Goal: Task Accomplishment & Management: Use online tool/utility

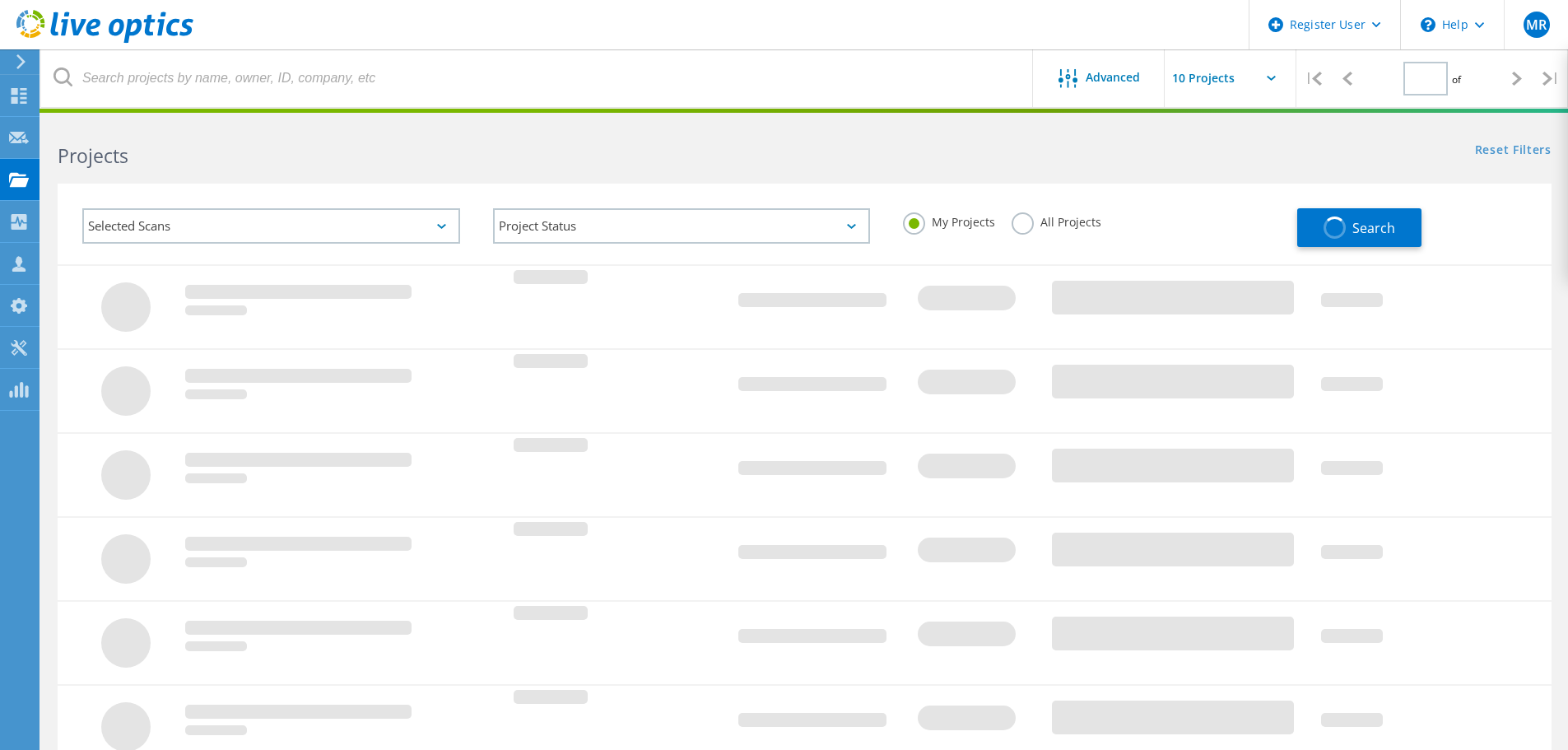
type input "1"
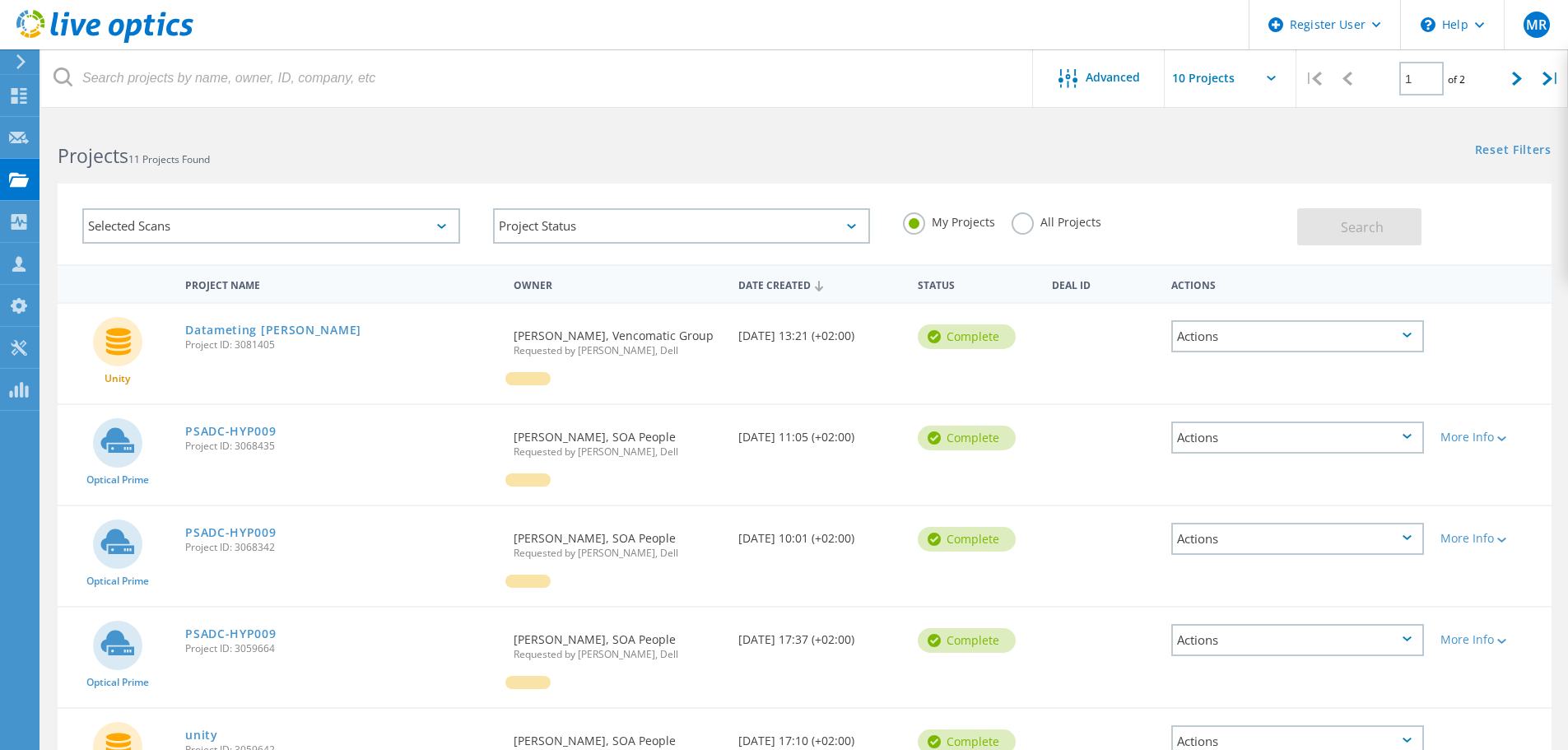
click at [309, 223] on div "Selected Scans" at bounding box center [271, 226] width 378 height 36
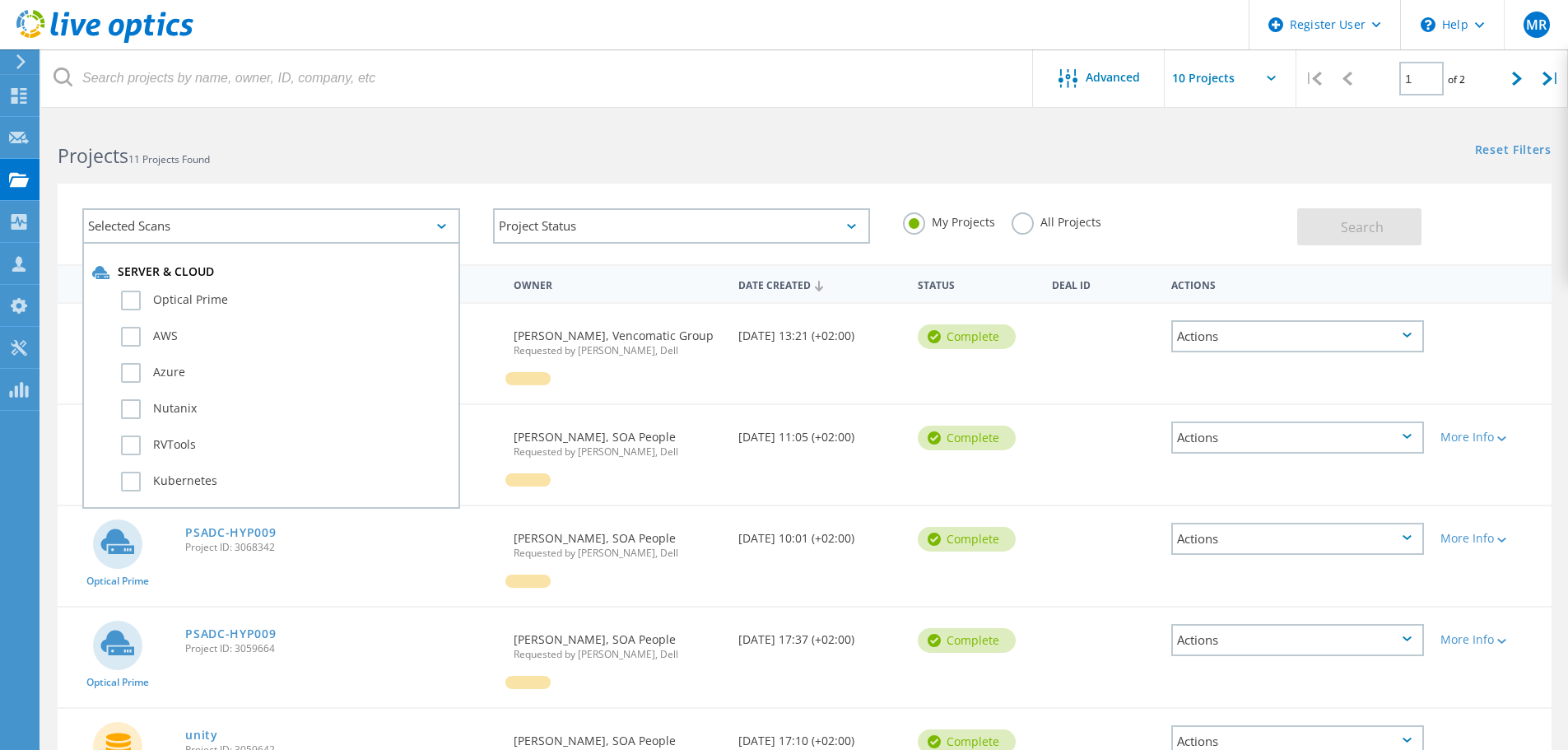
click at [189, 289] on div "Optical Prime" at bounding box center [271, 303] width 358 height 36
click at [188, 293] on label "Optical Prime" at bounding box center [285, 301] width 329 height 20
click at [0, 0] on input "Optical Prime" at bounding box center [0, 0] width 0 height 0
click at [1324, 227] on button "Search" at bounding box center [1360, 226] width 125 height 37
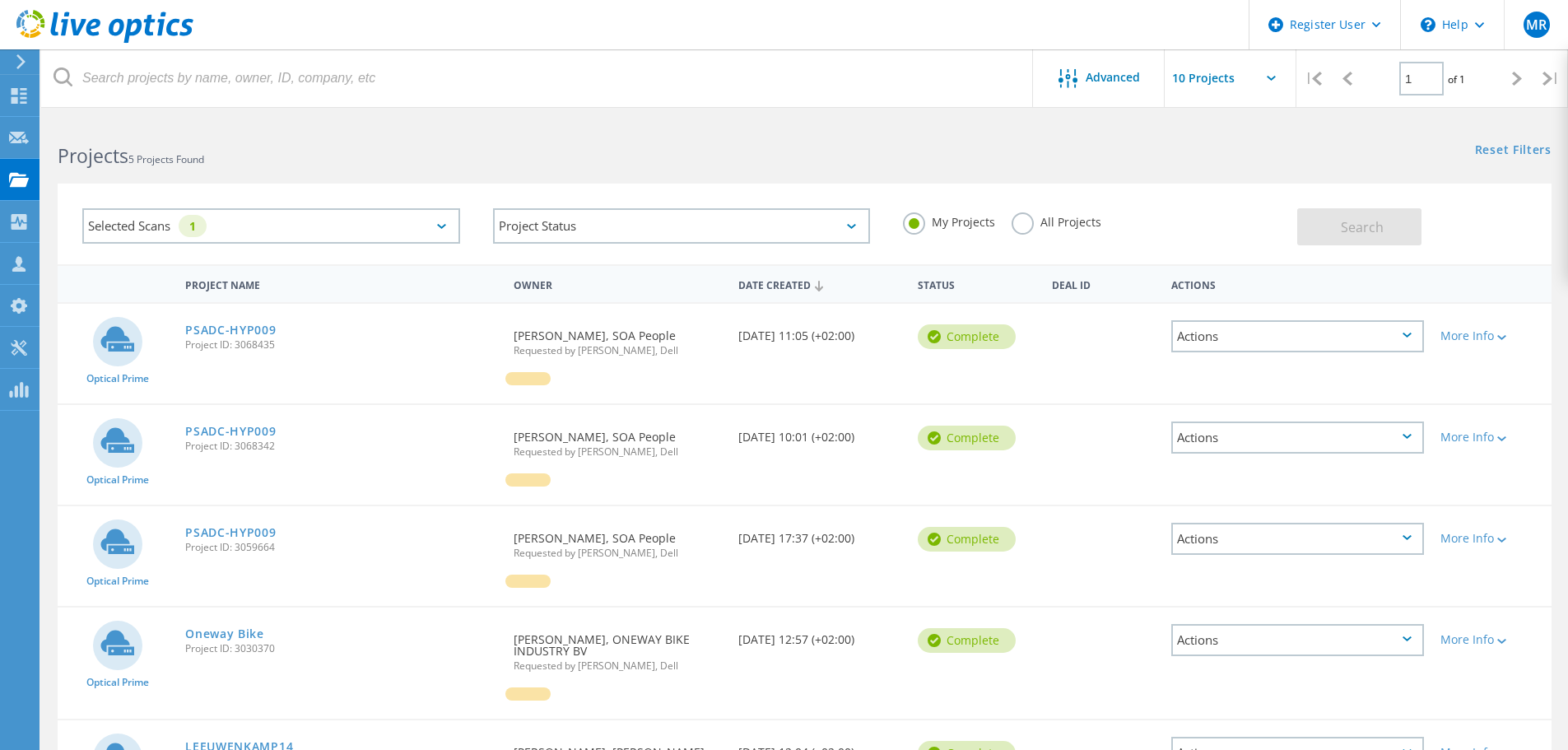
click at [323, 220] on div "Selected Scans 1" at bounding box center [271, 226] width 378 height 36
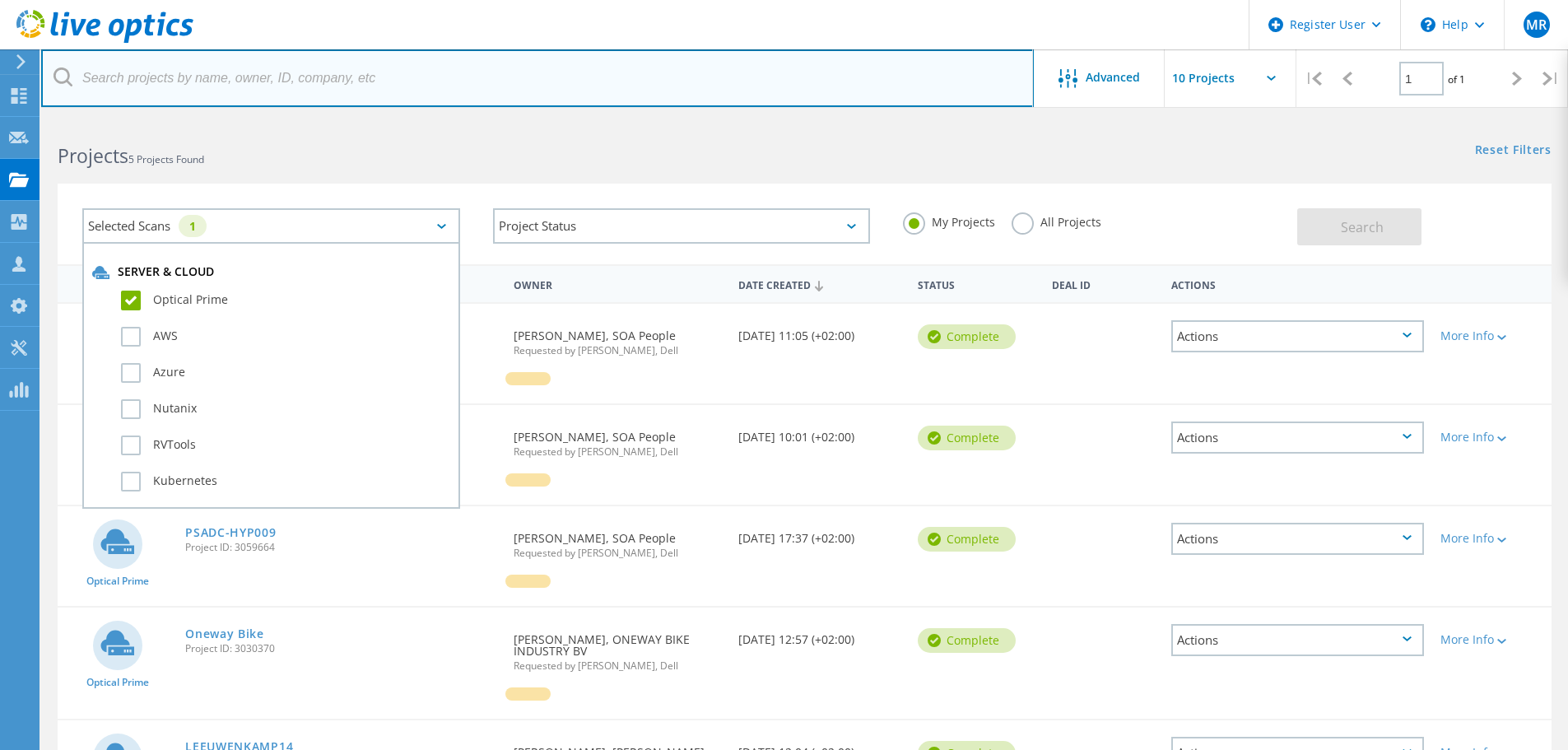
click at [102, 71] on input "text" at bounding box center [537, 78] width 993 height 58
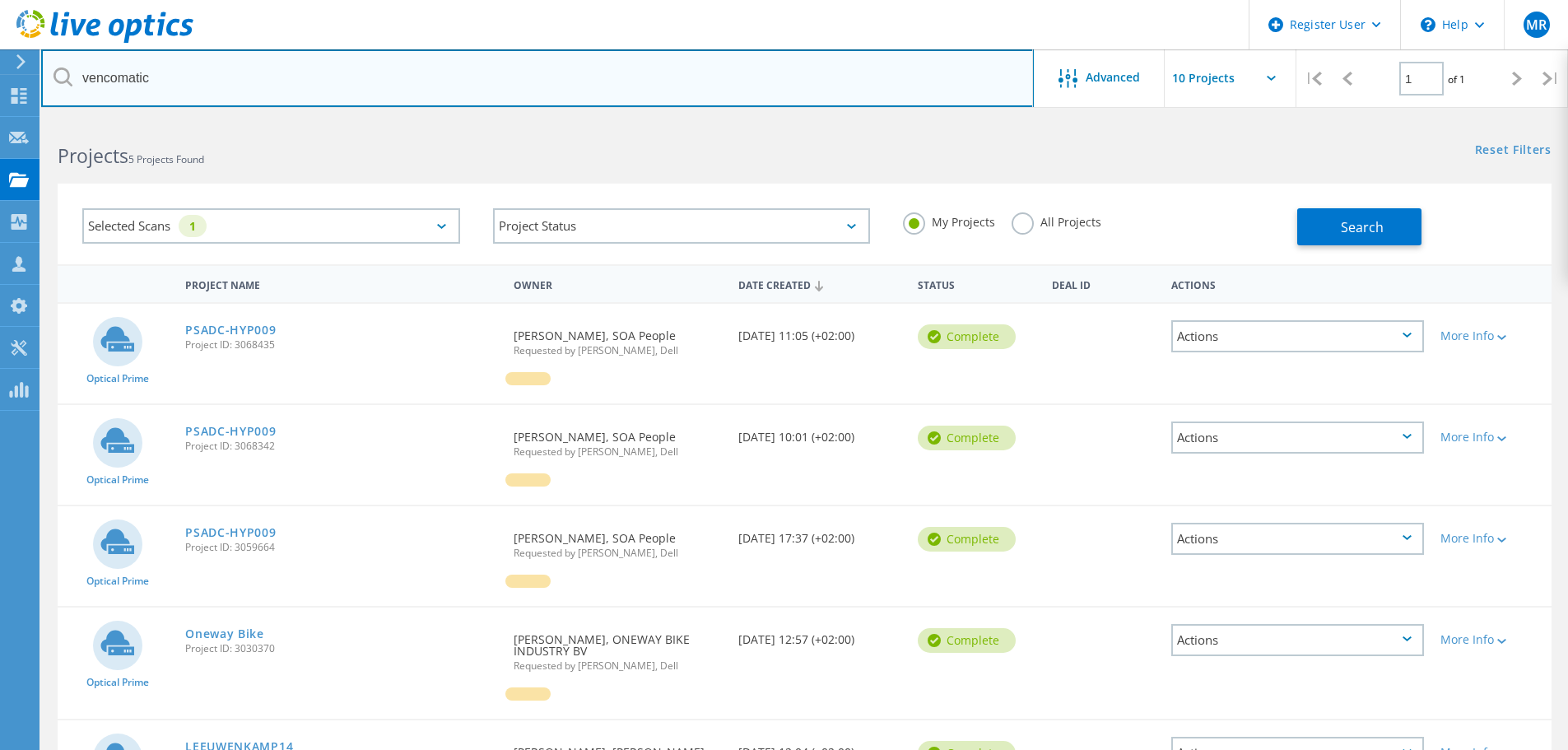
type input "vencomatic"
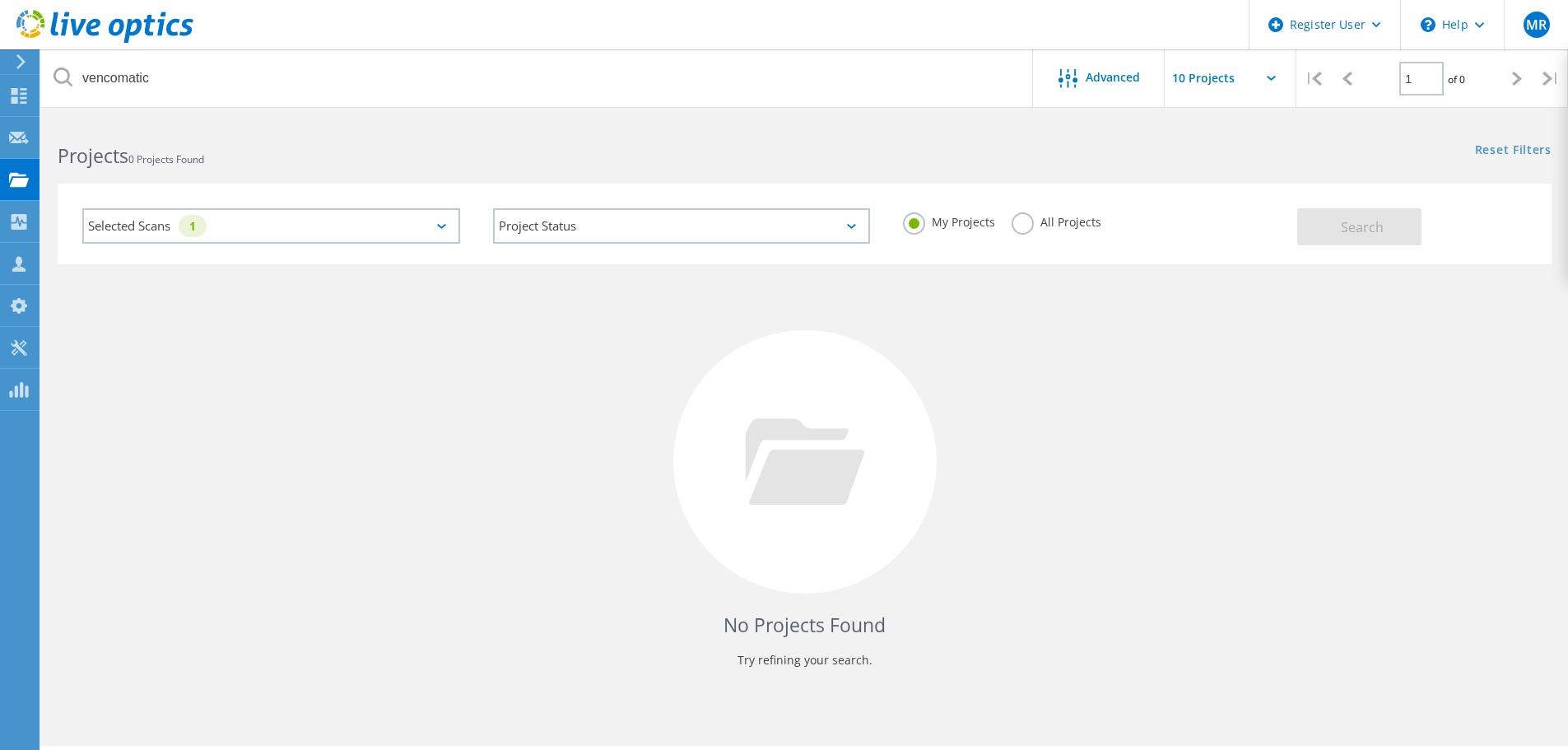
click at [303, 233] on div "Selected Scans 1" at bounding box center [271, 226] width 378 height 36
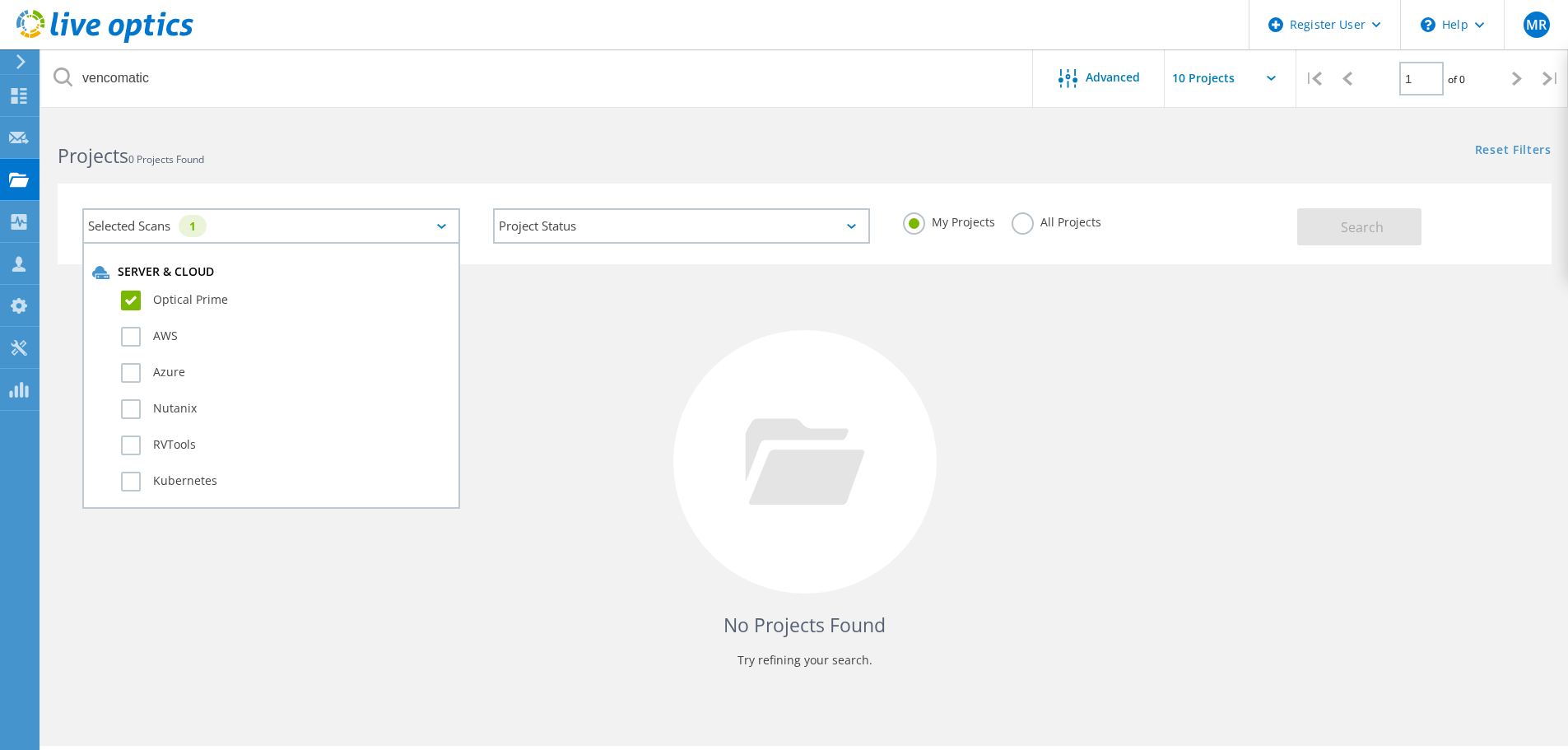
click at [165, 293] on label "Optical Prime" at bounding box center [285, 301] width 329 height 20
click at [0, 0] on input "Optical Prime" at bounding box center [0, 0] width 0 height 0
click at [1323, 241] on button "Search" at bounding box center [1360, 226] width 125 height 37
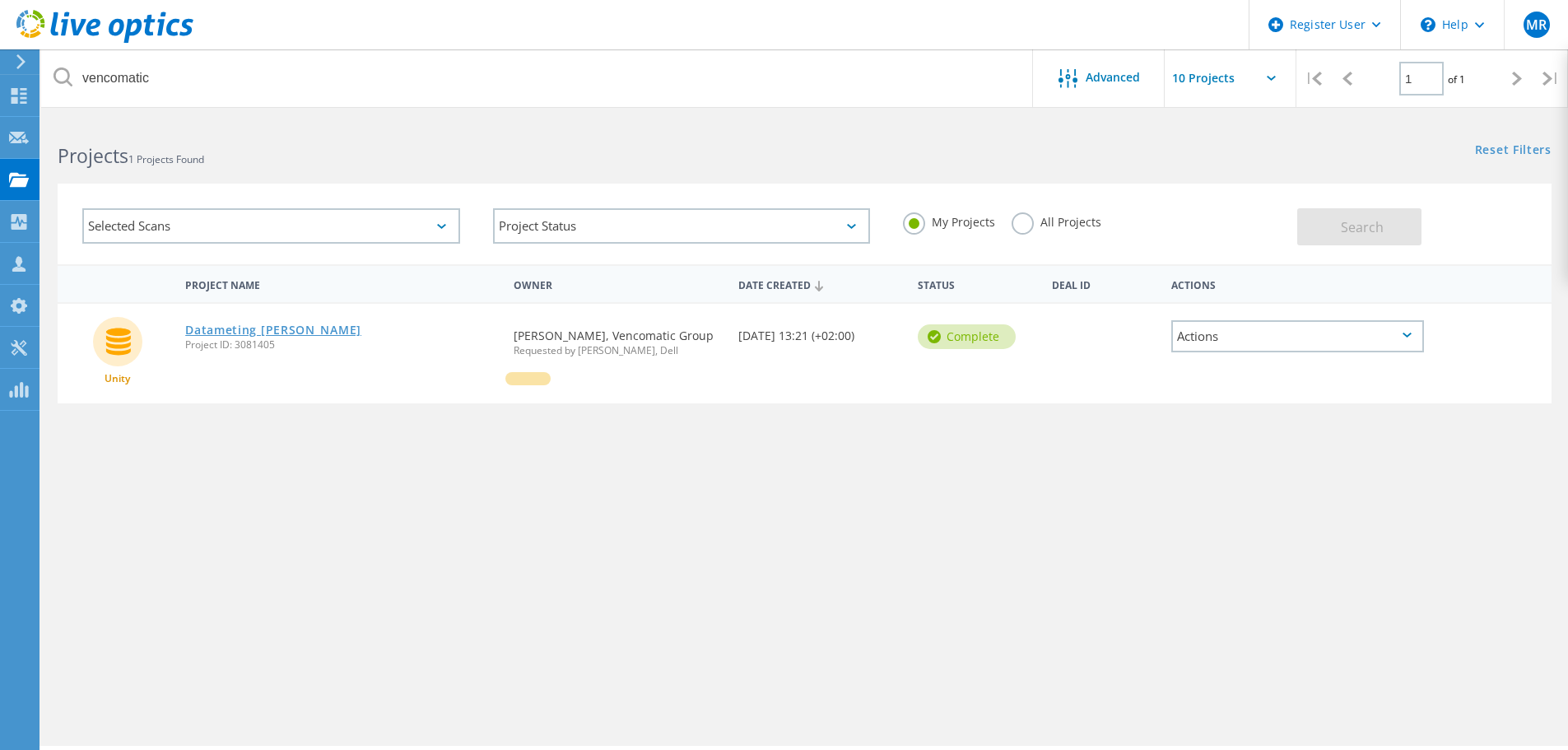
click at [260, 334] on link "Datameting Maurice" at bounding box center [273, 330] width 176 height 12
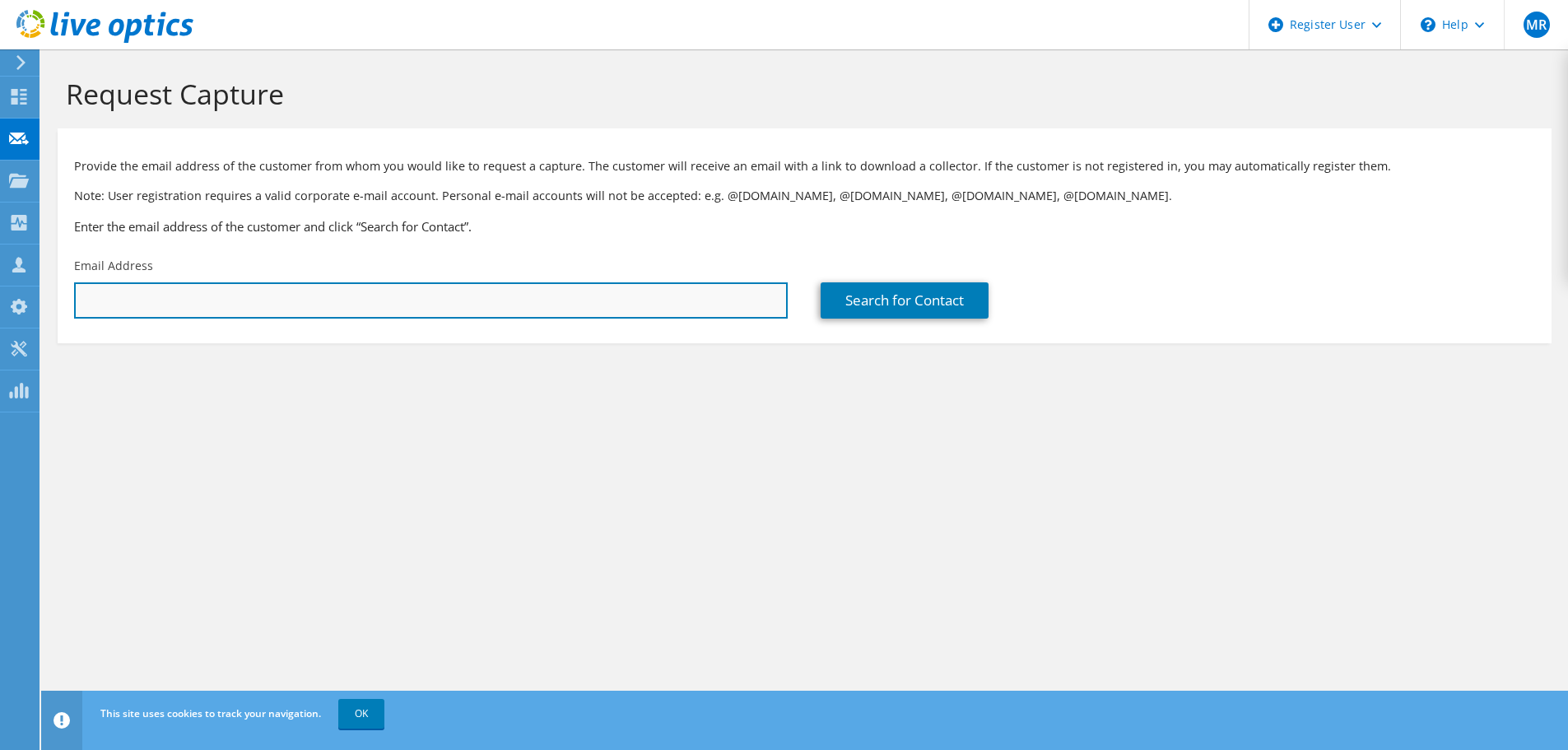
click at [533, 285] on input "text" at bounding box center [431, 300] width 713 height 36
paste input "[PERSON_NAME] <[PERSON_NAME][EMAIL_ADDRESS][PERSON_NAME][DOMAIN_NAME]>"
drag, startPoint x: 174, startPoint y: 297, endPoint x: 27, endPoint y: 302, distance: 147.1
click at [27, 302] on div "MR Dell User [PERSON_NAME] [PERSON_NAME][EMAIL_ADDRESS][PERSON_NAME][DOMAIN_NAM…" at bounding box center [784, 375] width 1568 height 750
click at [414, 302] on input "[PERSON_NAME][EMAIL_ADDRESS][PERSON_NAME][DOMAIN_NAME]>" at bounding box center [431, 300] width 713 height 36
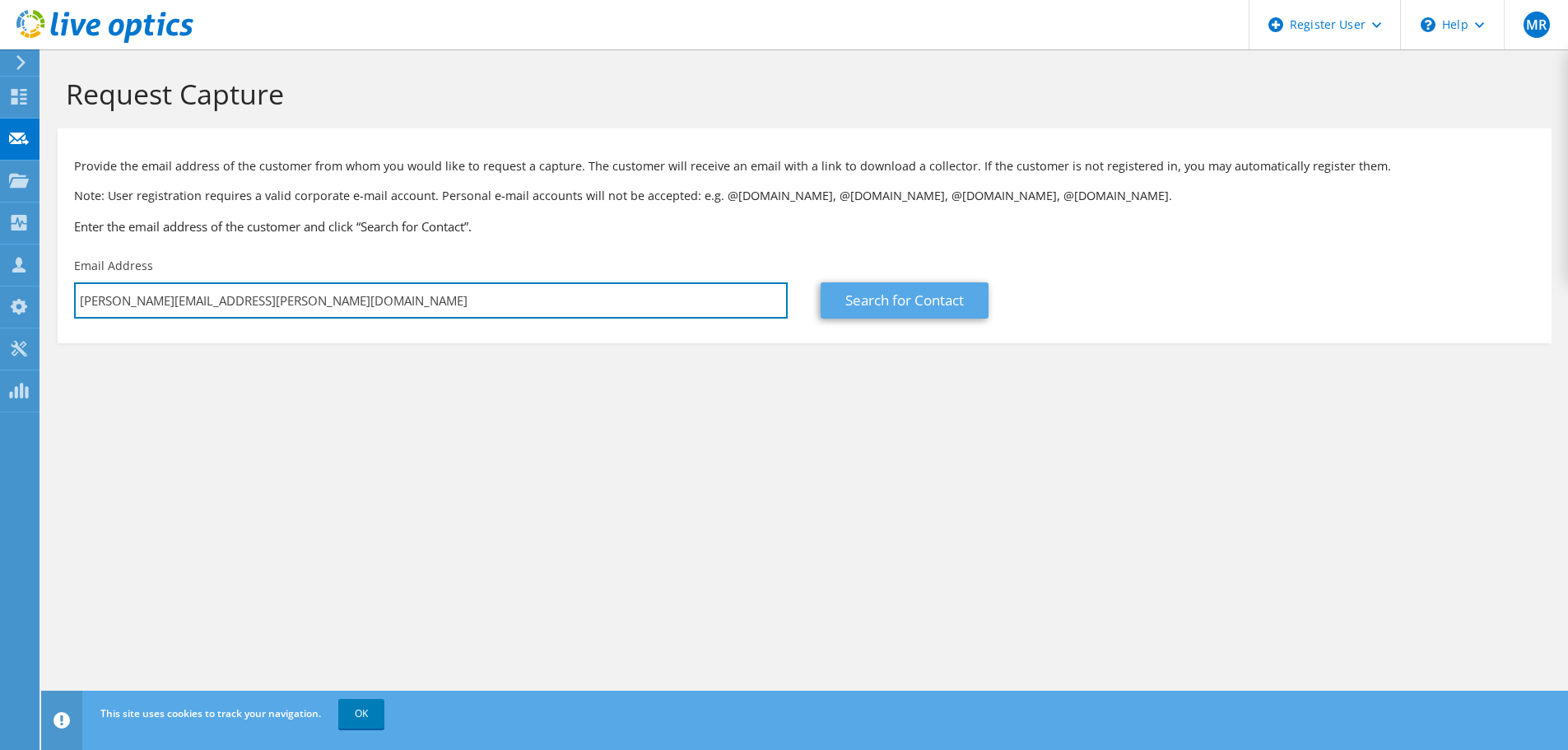
type input "[PERSON_NAME][EMAIL_ADDRESS][PERSON_NAME][DOMAIN_NAME]"
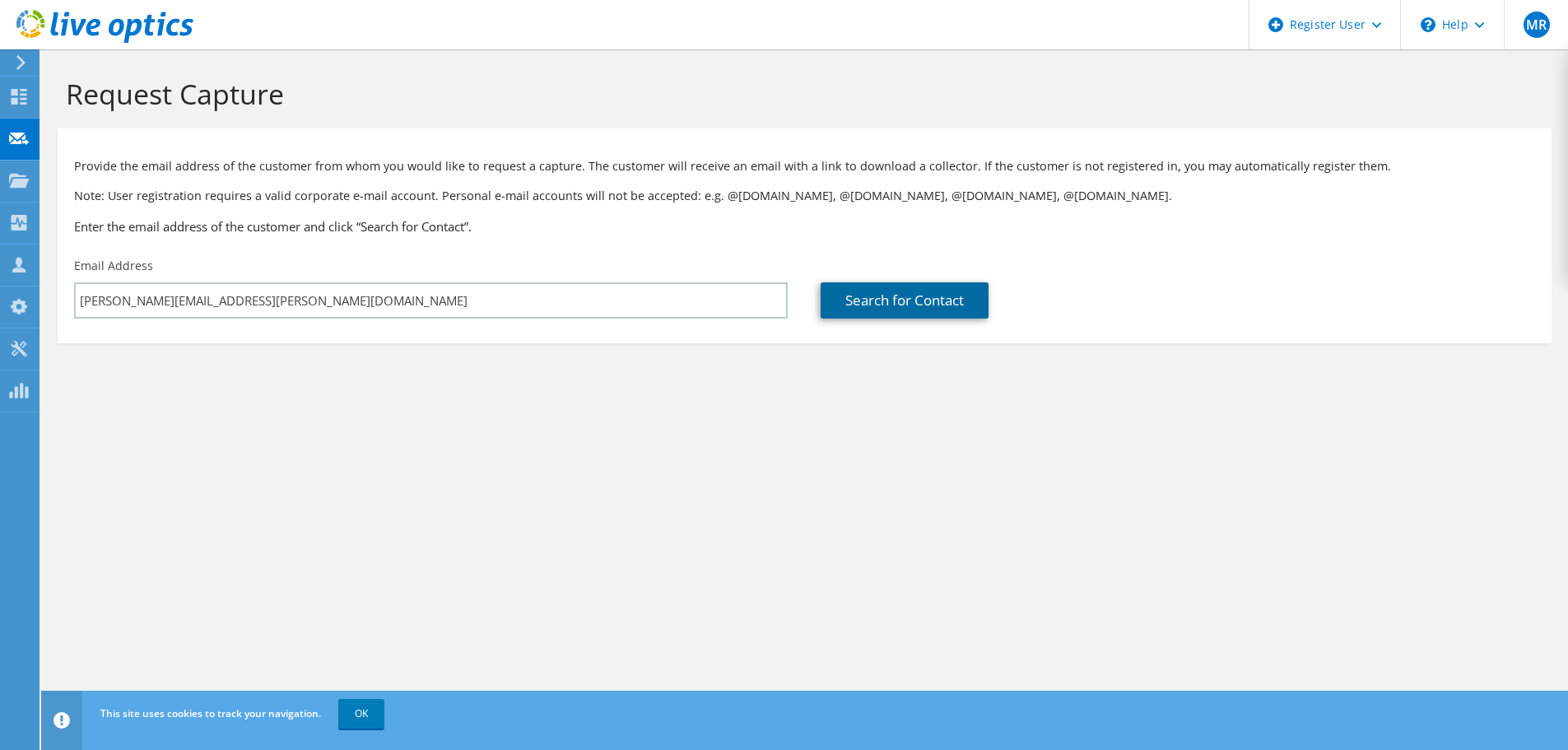
click at [976, 294] on link "Search for Contact" at bounding box center [904, 300] width 168 height 36
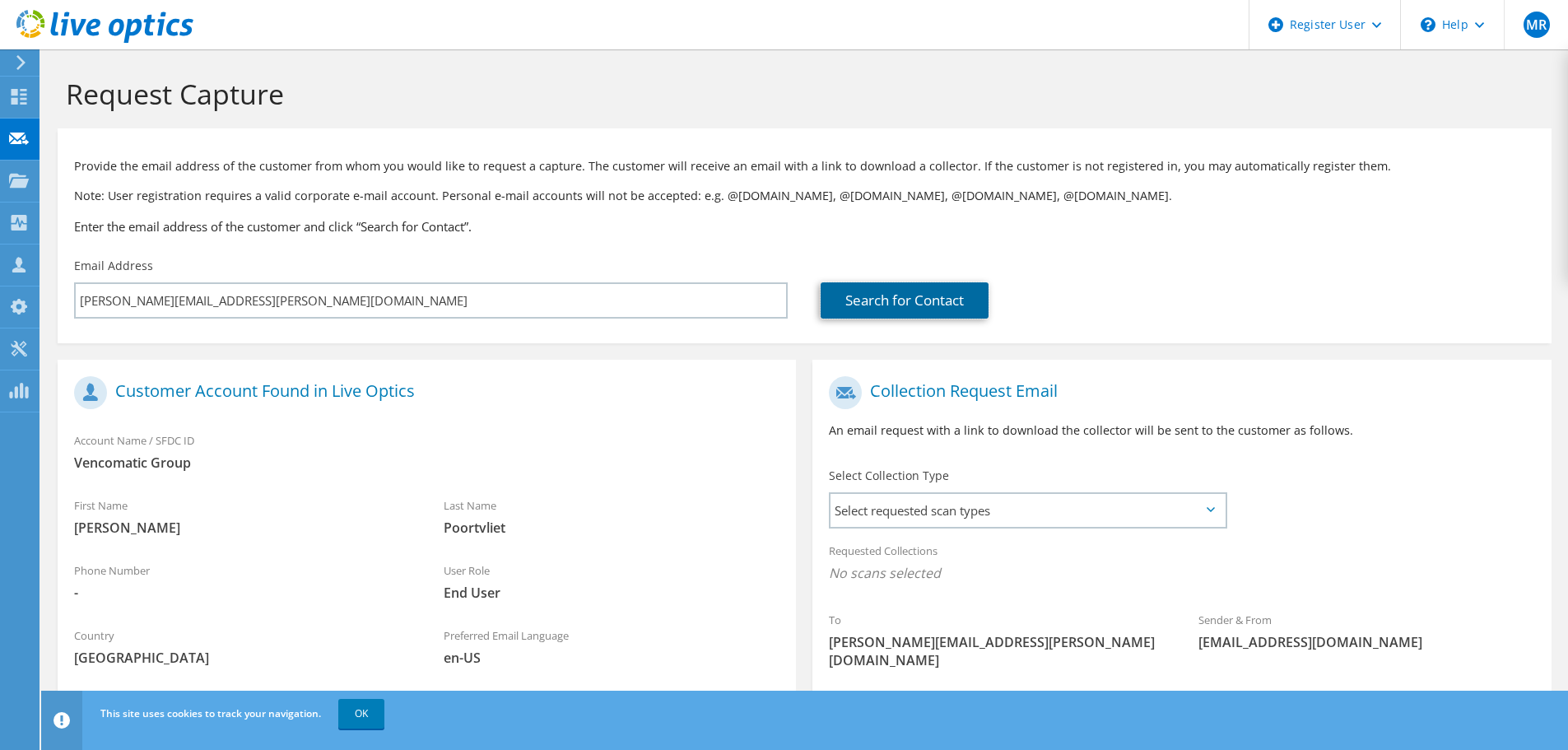
scroll to position [150, 0]
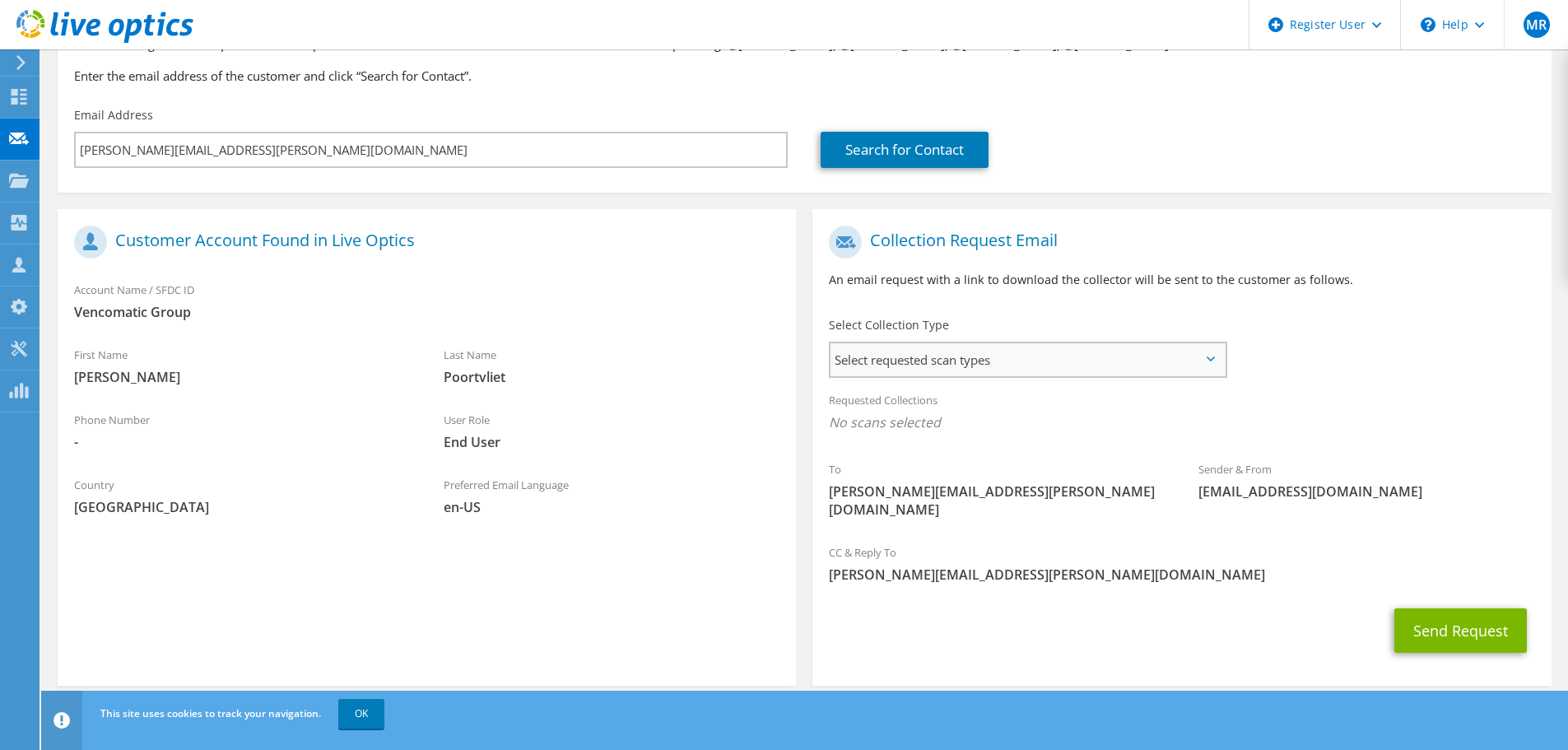
click at [990, 358] on span "Select requested scan types" at bounding box center [1028, 359] width 394 height 33
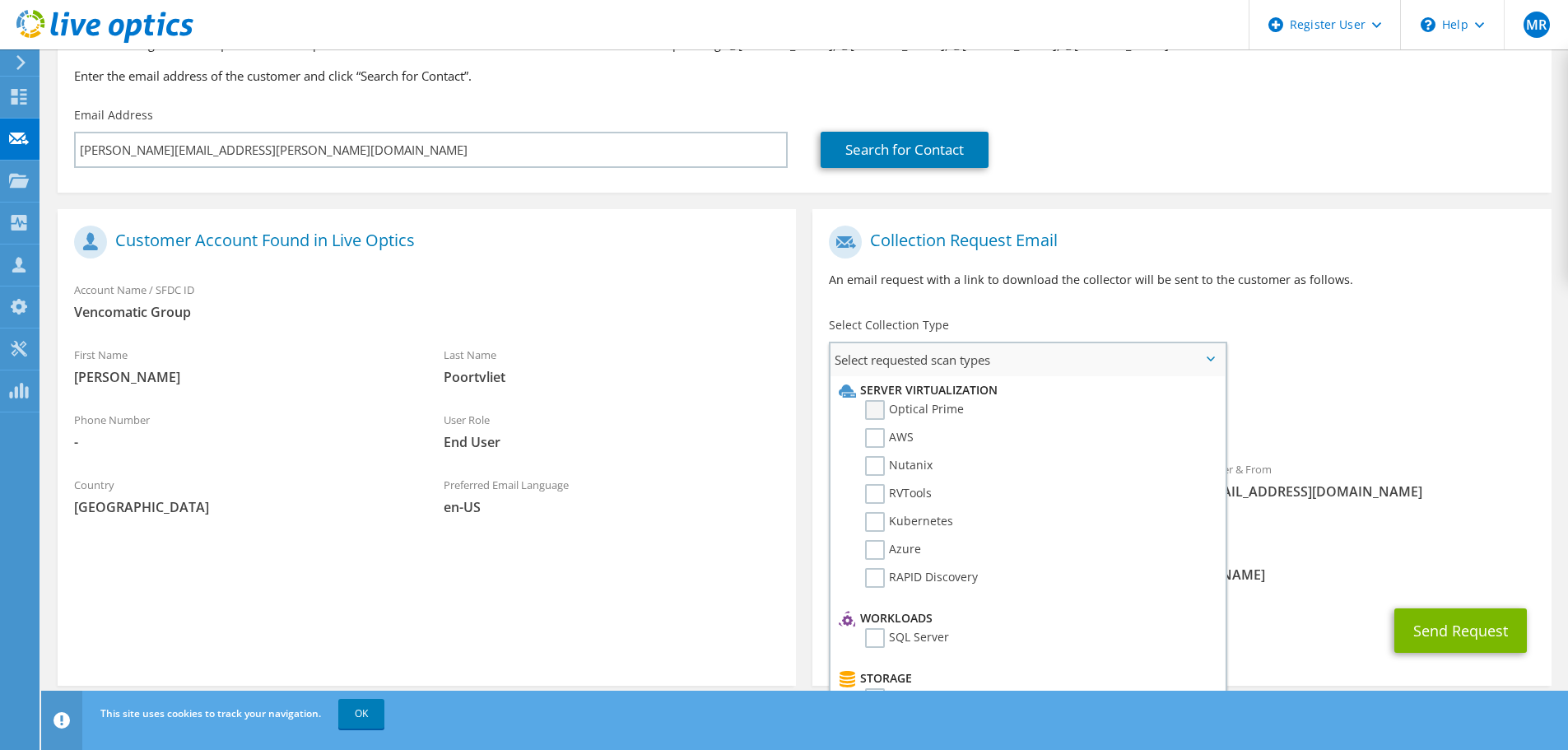
click at [938, 404] on label "Optical Prime" at bounding box center [914, 410] width 99 height 20
click at [0, 0] on input "Optical Prime" at bounding box center [0, 0] width 0 height 0
click at [1397, 480] on div "Sender & From [EMAIL_ADDRESS][DOMAIN_NAME]" at bounding box center [1366, 485] width 370 height 57
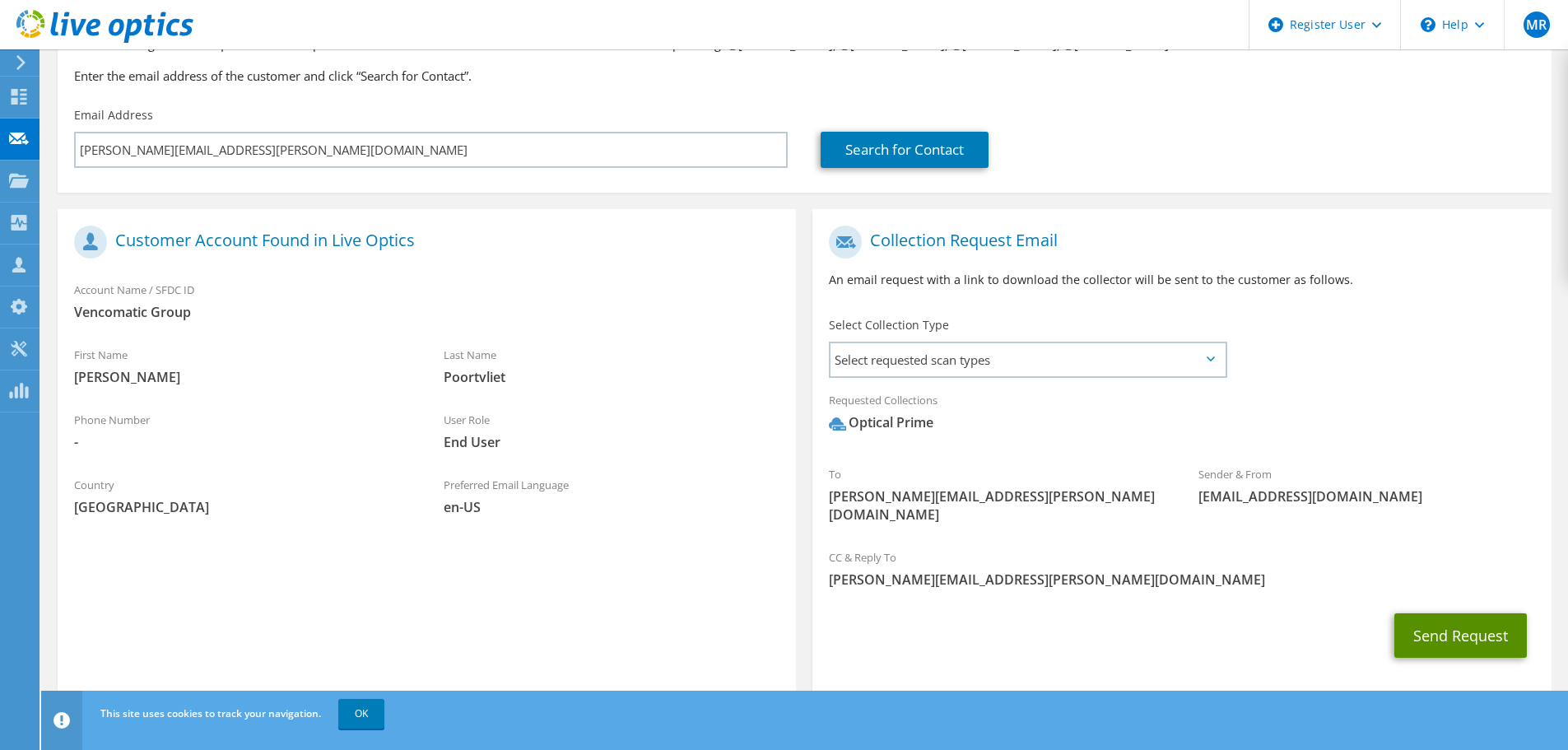
click at [1430, 613] on button "Send Request" at bounding box center [1461, 635] width 133 height 44
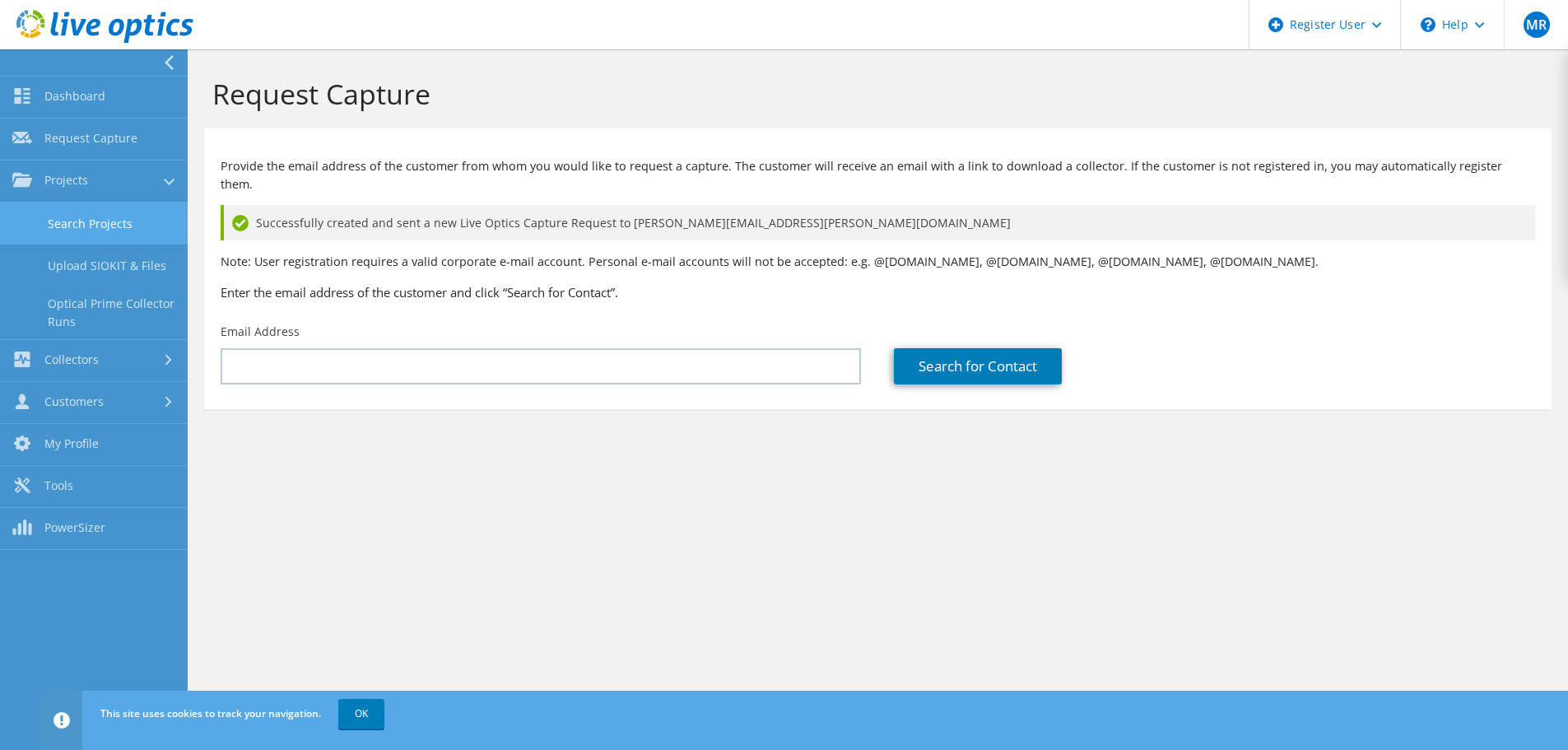
click at [155, 226] on link "Search Projects" at bounding box center [94, 224] width 188 height 42
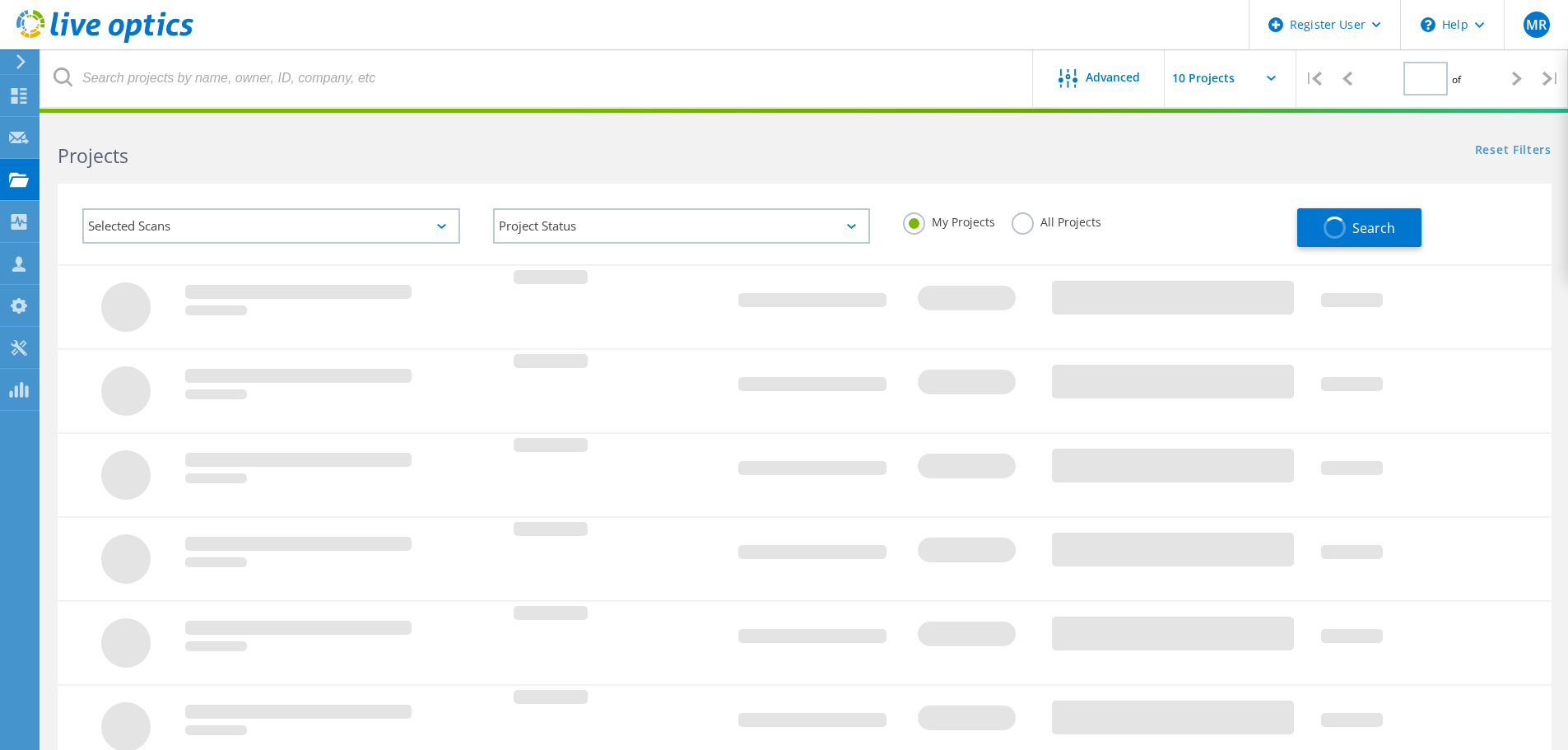
type input "1"
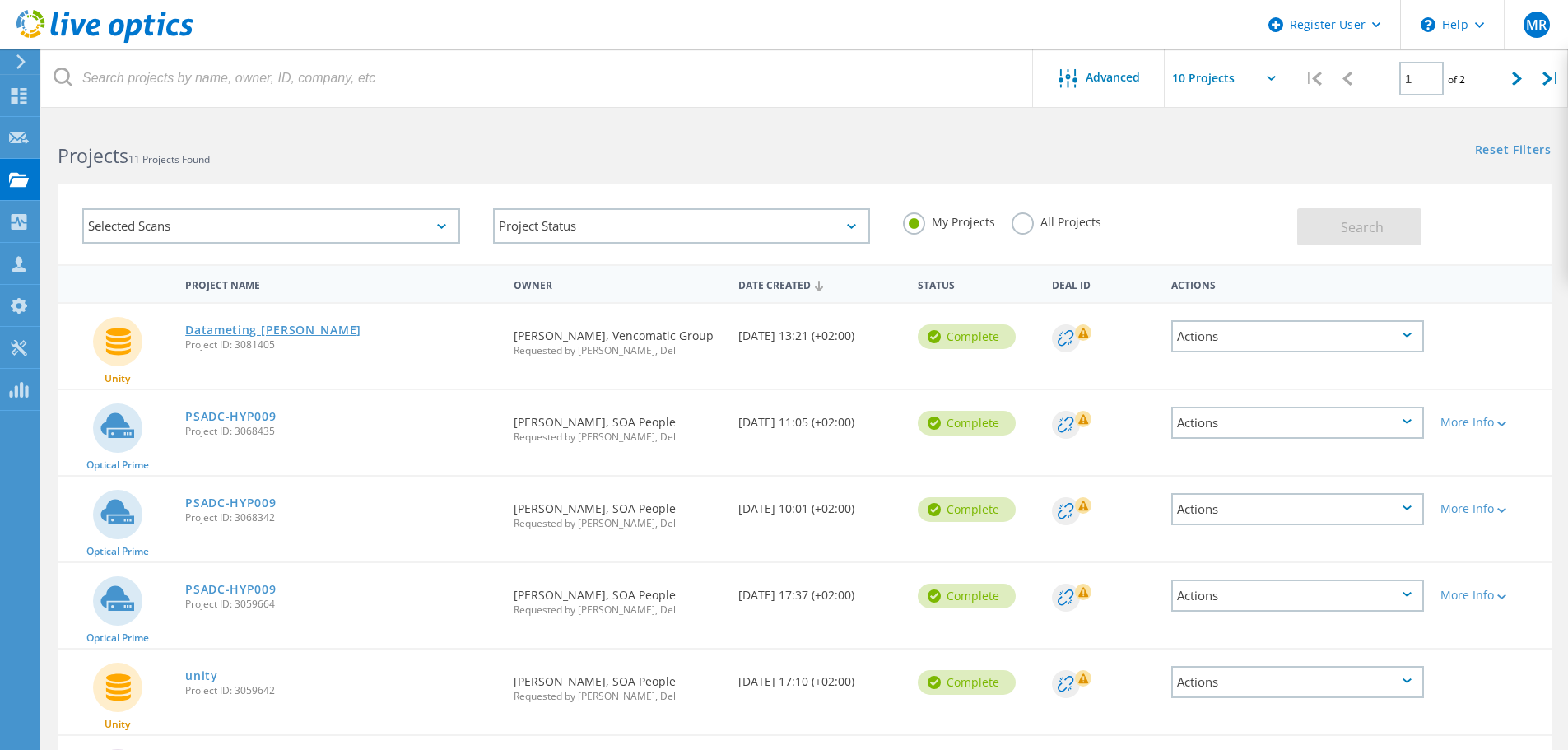
click at [268, 325] on link "Datameting Maurice" at bounding box center [273, 330] width 176 height 12
